Goal: Information Seeking & Learning: Learn about a topic

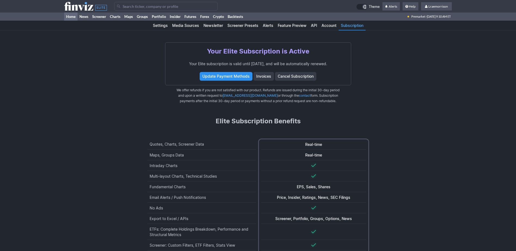
click at [69, 16] on link "Home" at bounding box center [70, 17] width 13 height 8
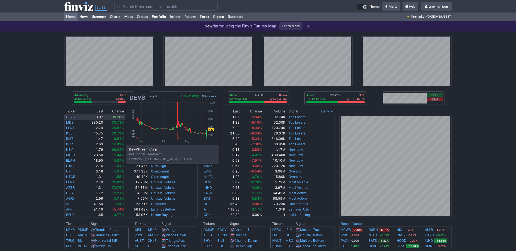
click at [71, 118] on link "DEVS" at bounding box center [70, 117] width 9 height 4
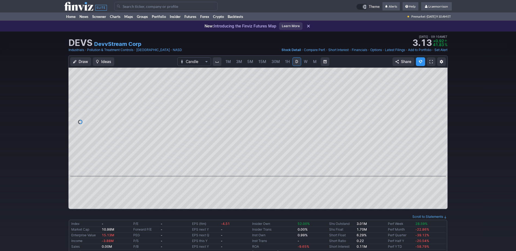
click at [228, 62] on span "1M" at bounding box center [227, 61] width 5 height 5
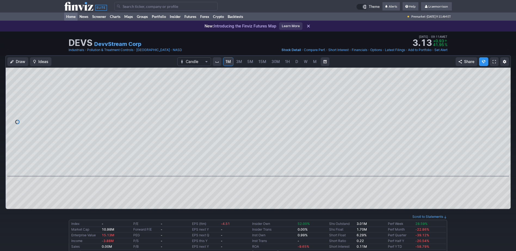
click at [73, 16] on link "Home" at bounding box center [70, 17] width 13 height 8
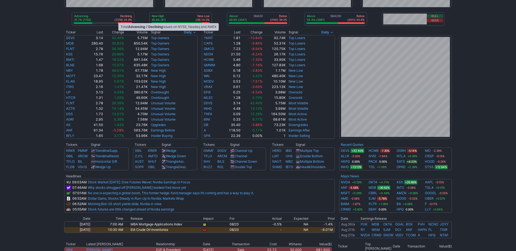
scroll to position [82, 0]
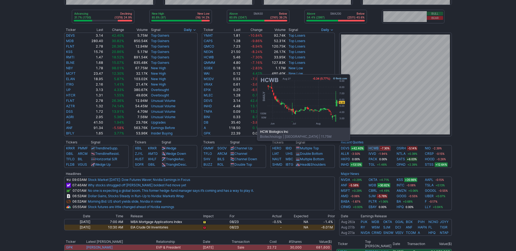
click at [373, 149] on link "HCWB" at bounding box center [373, 148] width 10 height 5
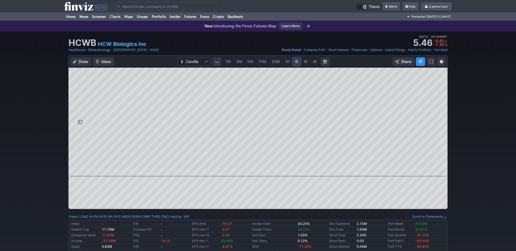
click at [228, 62] on span "1M" at bounding box center [227, 61] width 5 height 5
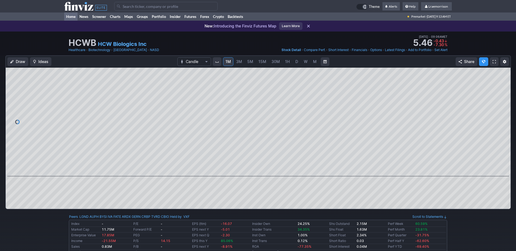
click at [74, 15] on link "Home" at bounding box center [70, 17] width 13 height 8
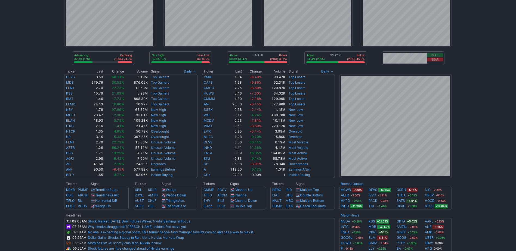
scroll to position [54, 0]
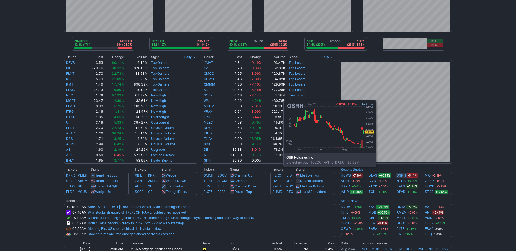
click at [400, 175] on link "OSRH" at bounding box center [400, 175] width 9 height 5
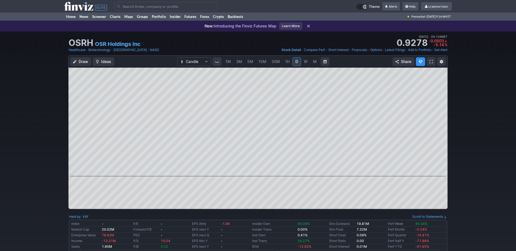
click at [227, 63] on span "1M" at bounding box center [227, 61] width 5 height 5
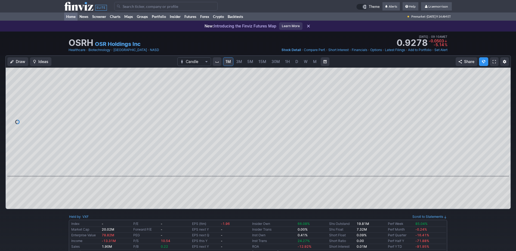
click at [74, 16] on link "Home" at bounding box center [70, 17] width 13 height 8
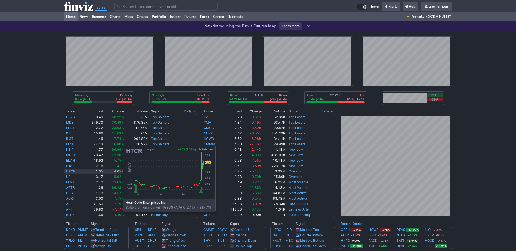
click at [68, 171] on link "HTCR" at bounding box center [70, 171] width 9 height 4
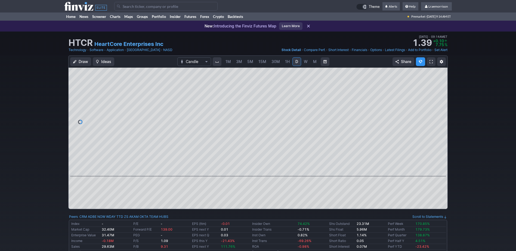
click at [229, 63] on span "1M" at bounding box center [227, 61] width 5 height 5
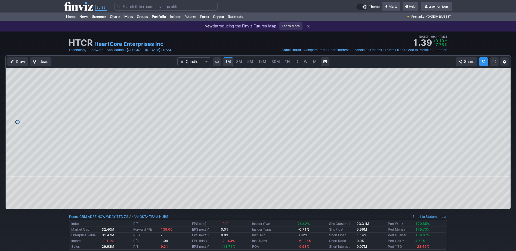
click at [127, 7] on input "Search" at bounding box center [165, 6] width 103 height 9
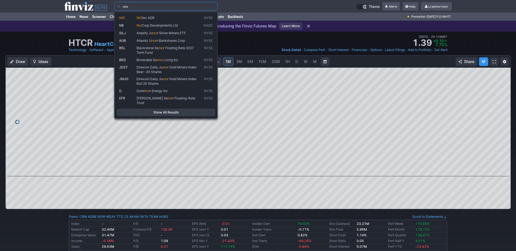
type input "nio"
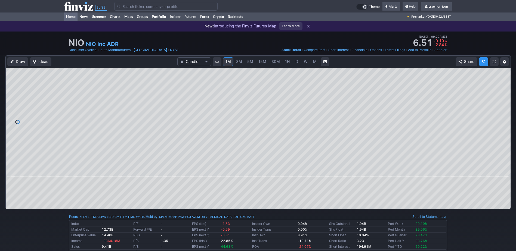
click at [72, 17] on link "Home" at bounding box center [70, 17] width 13 height 8
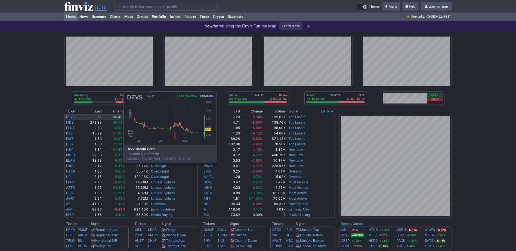
click at [69, 117] on link "DEVS" at bounding box center [70, 117] width 9 height 4
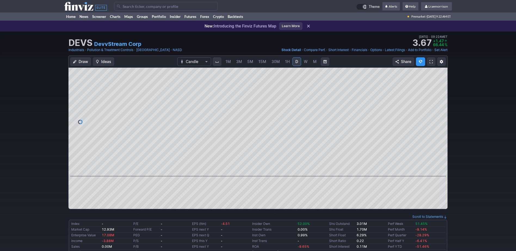
click at [229, 61] on span "1M" at bounding box center [227, 61] width 5 height 5
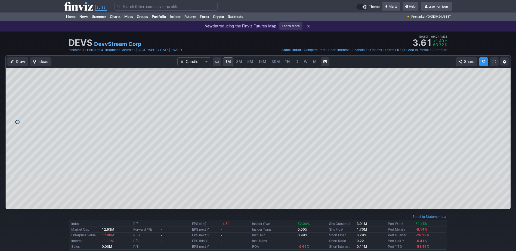
click at [136, 5] on input "Search" at bounding box center [165, 6] width 103 height 9
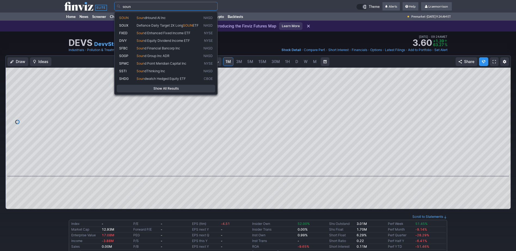
type input "soun"
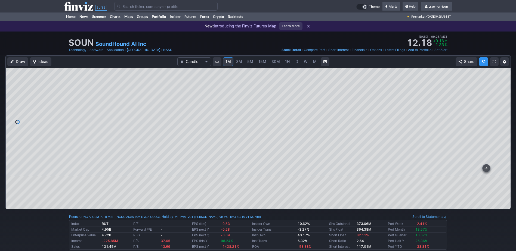
click at [120, 7] on input "Search" at bounding box center [165, 6] width 103 height 9
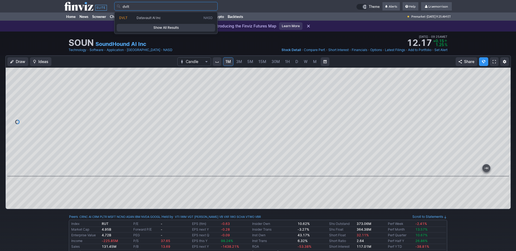
type input "dvlt"
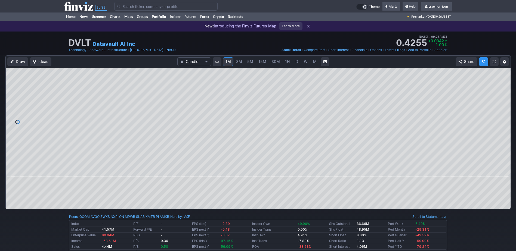
click at [122, 8] on input "Search" at bounding box center [165, 6] width 103 height 9
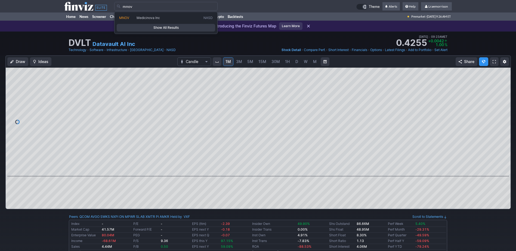
type input "mnov"
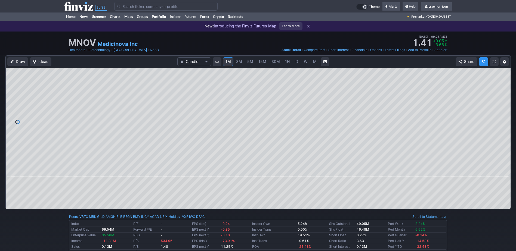
click at [153, 5] on input "Search" at bounding box center [165, 6] width 103 height 9
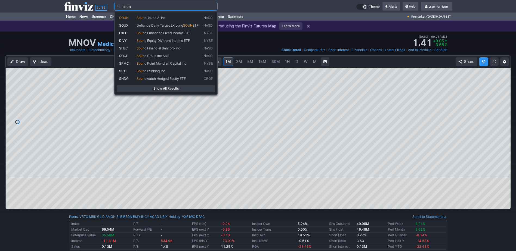
click at [148, 16] on span "dHound AI Inc" at bounding box center [154, 18] width 21 height 4
type input "SOUN"
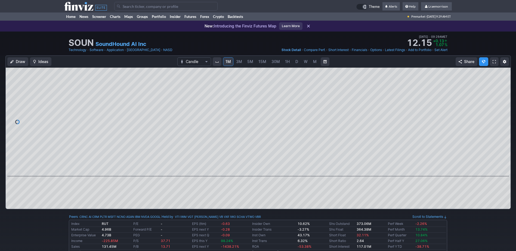
click at [126, 7] on input "Search" at bounding box center [165, 6] width 103 height 9
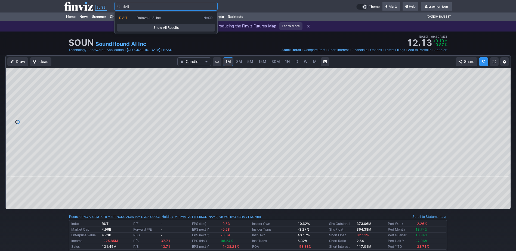
click at [138, 19] on span "Datavault AI Inc" at bounding box center [148, 18] width 24 height 4
type input "DVLT"
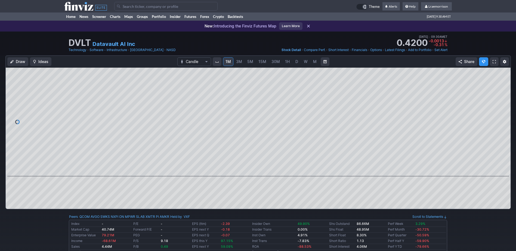
click at [126, 6] on input "Search" at bounding box center [165, 6] width 103 height 9
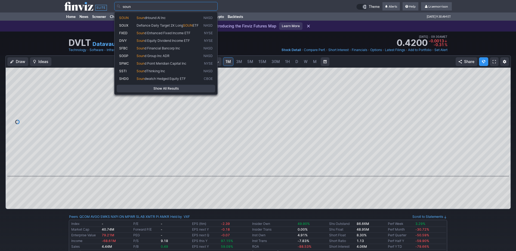
type input "soun"
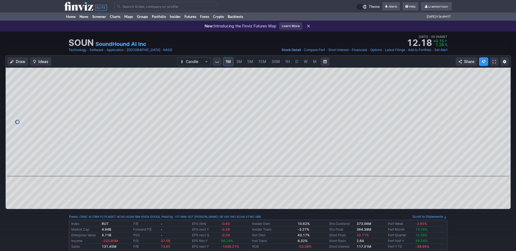
click at [306, 63] on span "W" at bounding box center [306, 61] width 4 height 5
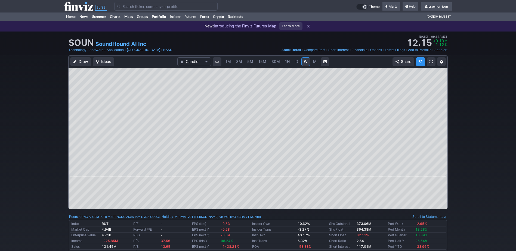
click at [228, 64] on span "1M" at bounding box center [227, 61] width 5 height 5
